Goal: Transaction & Acquisition: Purchase product/service

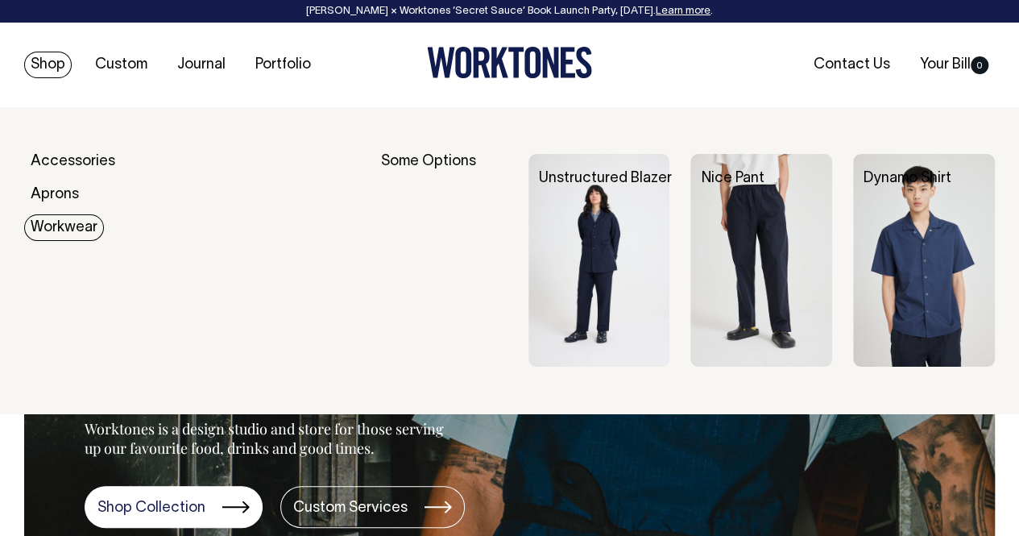
click at [594, 240] on img at bounding box center [599, 260] width 142 height 213
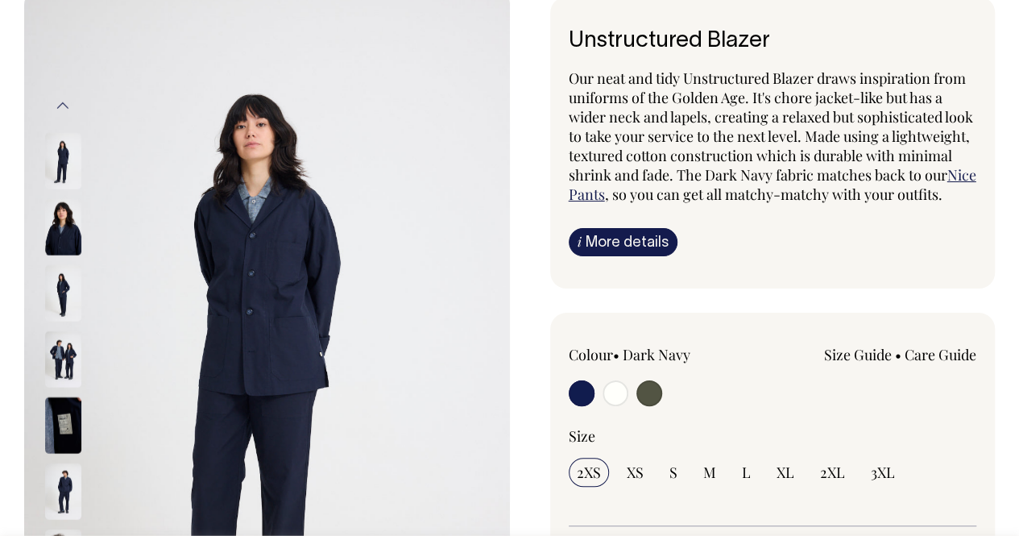
click at [652, 406] on input "radio" at bounding box center [649, 393] width 26 height 26
radio input "true"
select select "Olive"
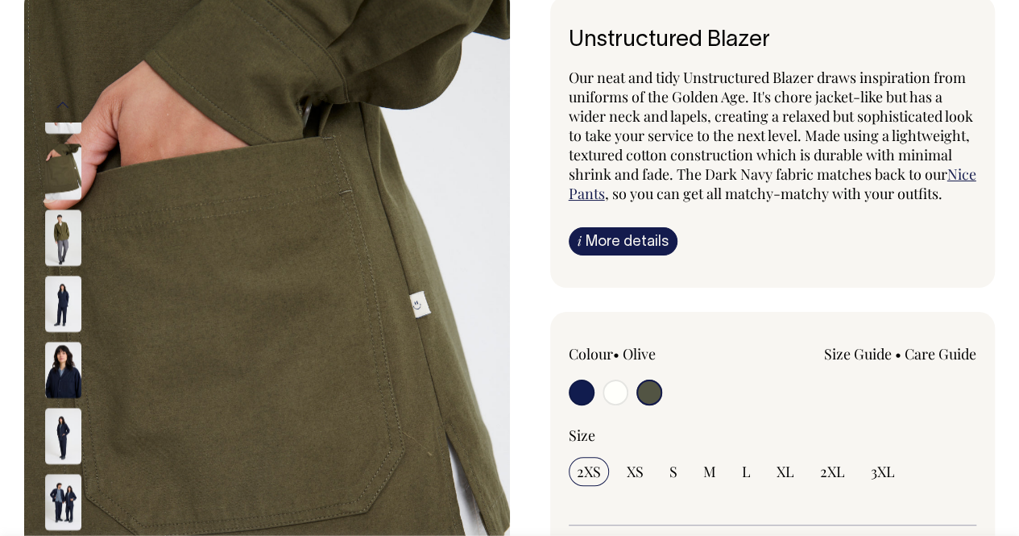
click at [59, 354] on img at bounding box center [63, 369] width 36 height 56
click at [68, 209] on img at bounding box center [63, 237] width 36 height 56
